Goal: Information Seeking & Learning: Learn about a topic

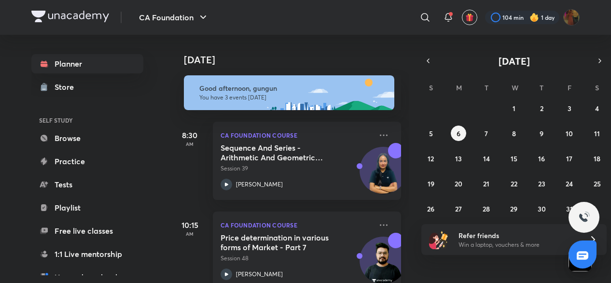
scroll to position [47, 0]
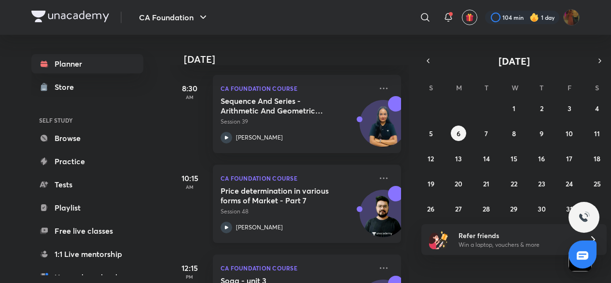
click at [226, 224] on icon at bounding box center [227, 228] width 12 height 12
click at [274, 108] on h5 "Sequence And Series - Arithmetic And Geometric Progressions - III" at bounding box center [281, 105] width 120 height 19
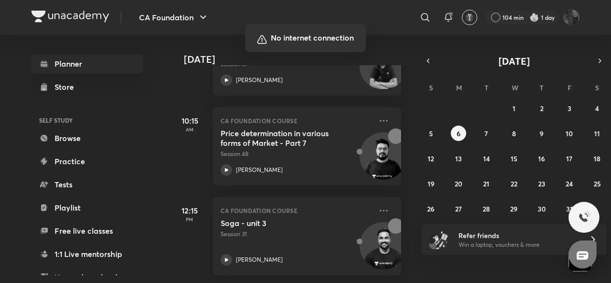
click at [512, 111] on div at bounding box center [305, 141] width 611 height 283
